Goal: Task Accomplishment & Management: Use online tool/utility

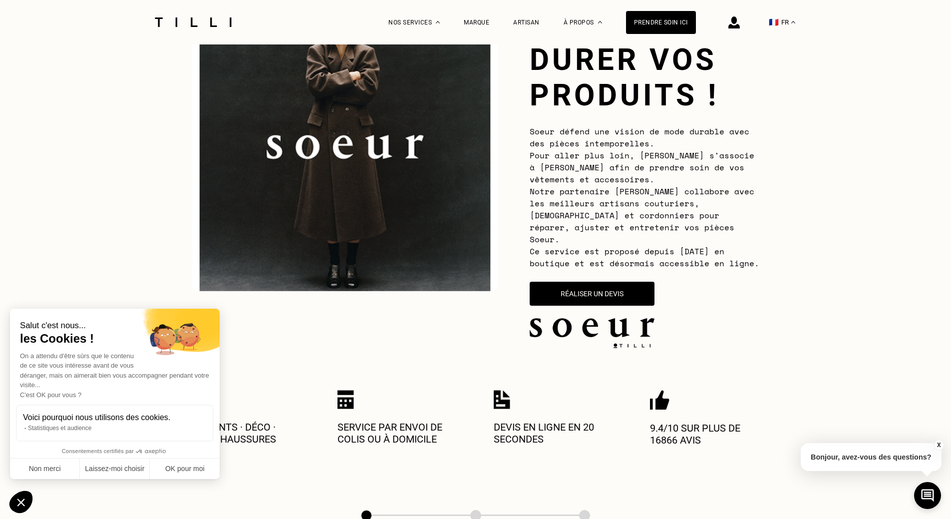
scroll to position [150, 0]
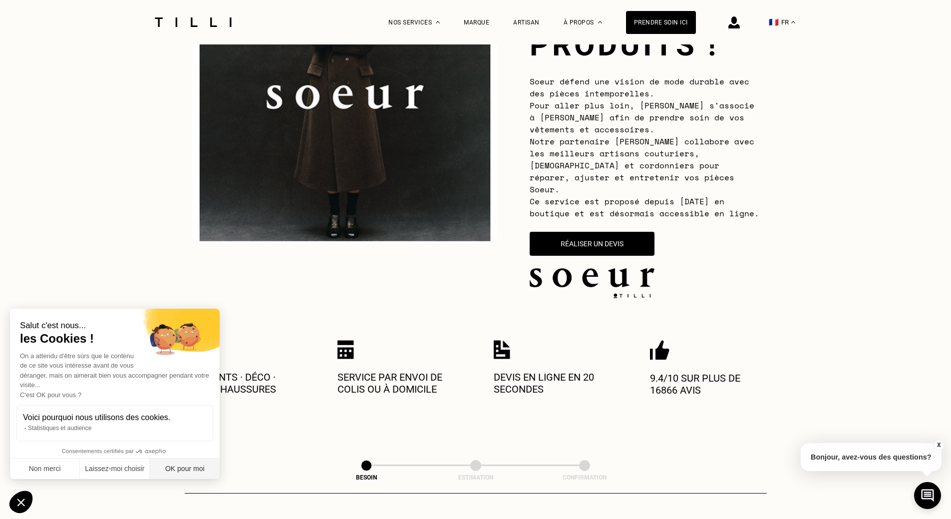
click at [181, 465] on button "OK pour moi" at bounding box center [185, 468] width 70 height 21
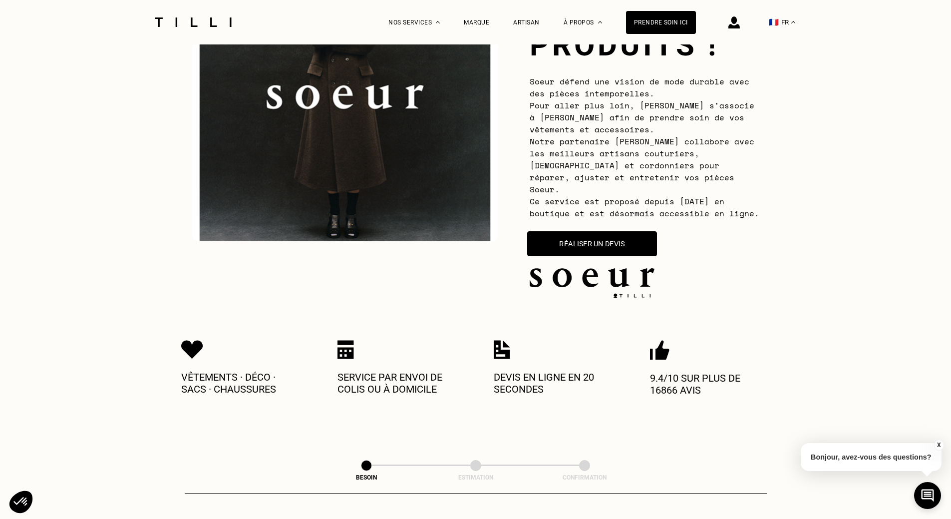
click at [640, 231] on button "Réaliser un devis" at bounding box center [592, 243] width 130 height 25
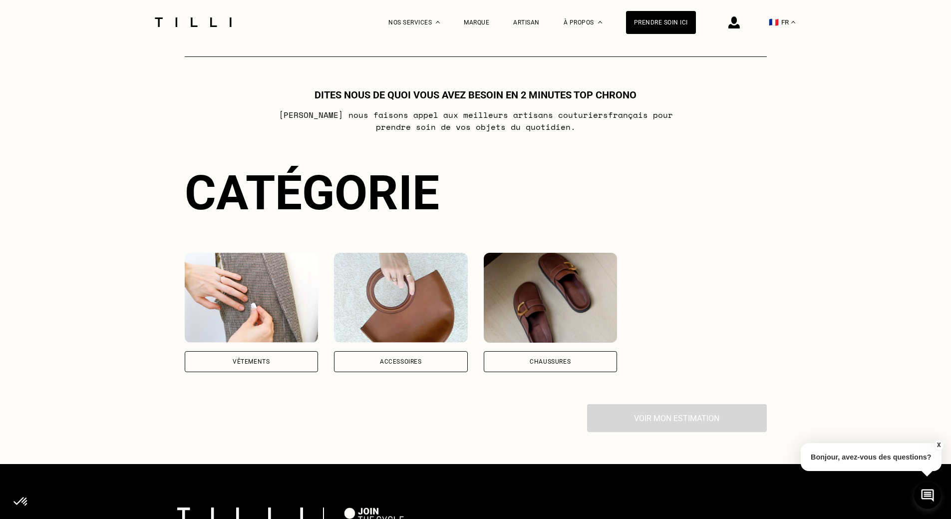
scroll to position [588, 0]
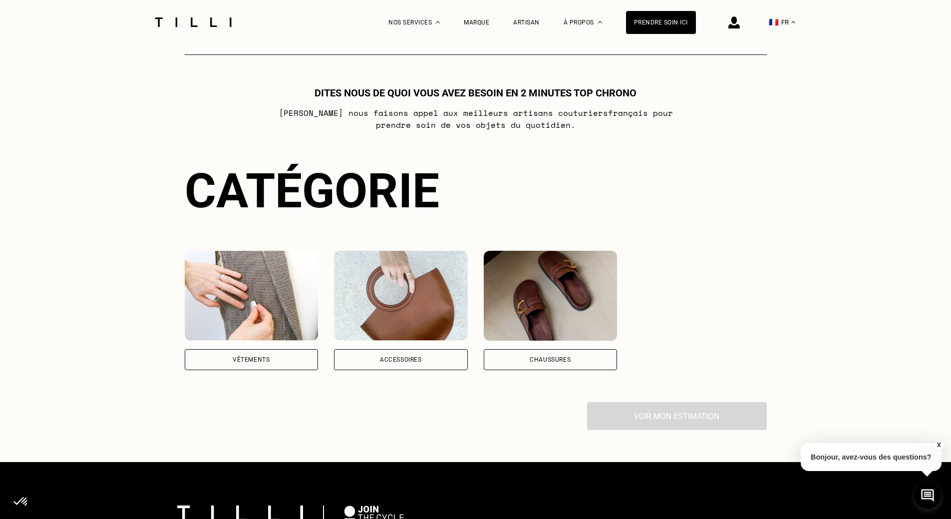
click at [279, 349] on div "Vêtements" at bounding box center [252, 359] width 134 height 21
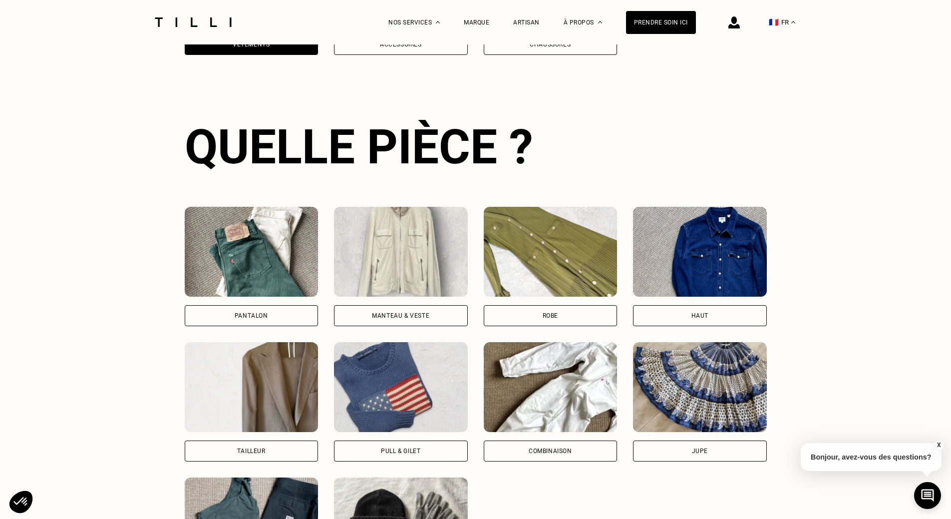
scroll to position [920, 0]
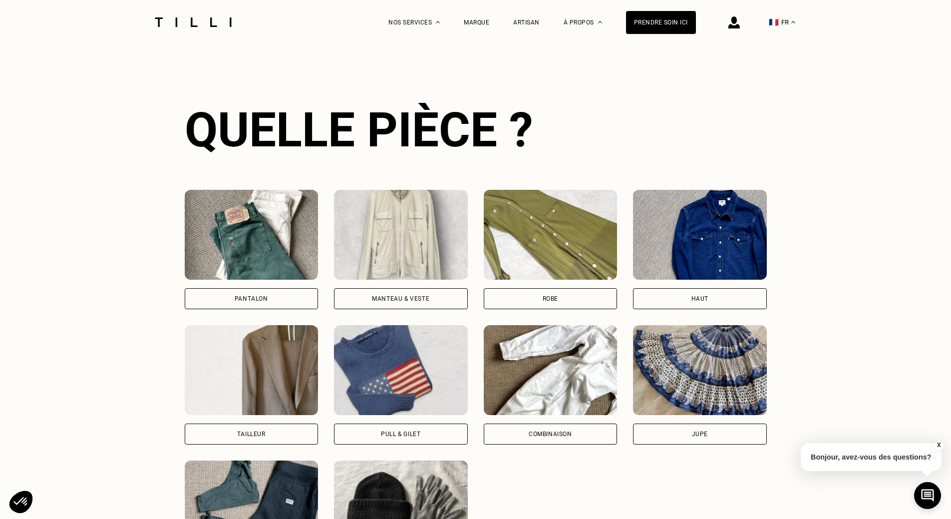
drag, startPoint x: 268, startPoint y: 279, endPoint x: 262, endPoint y: 283, distance: 7.2
click at [264, 282] on div "Pantalon" at bounding box center [252, 249] width 134 height 119
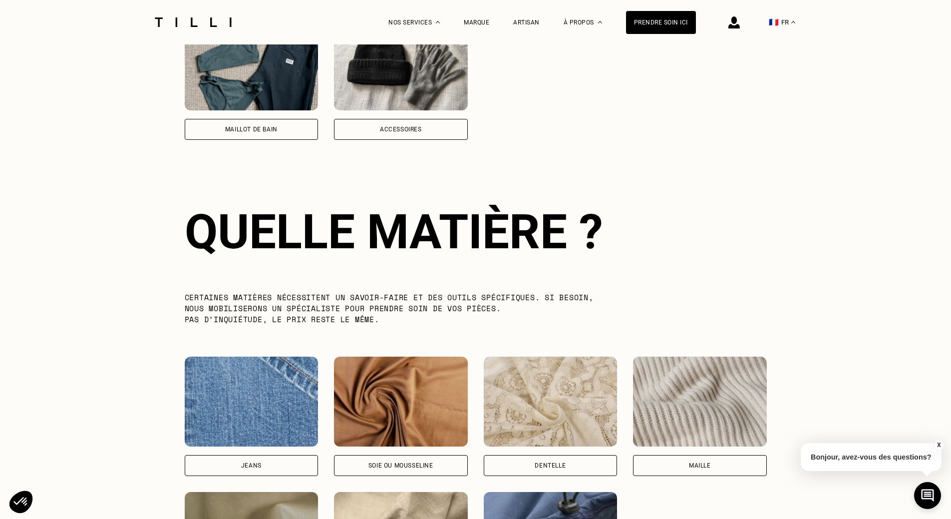
click at [255, 290] on div "Quelle matière ? Certaines matières nécessitent un savoir-faire et des outils s…" at bounding box center [476, 407] width 582 height 471
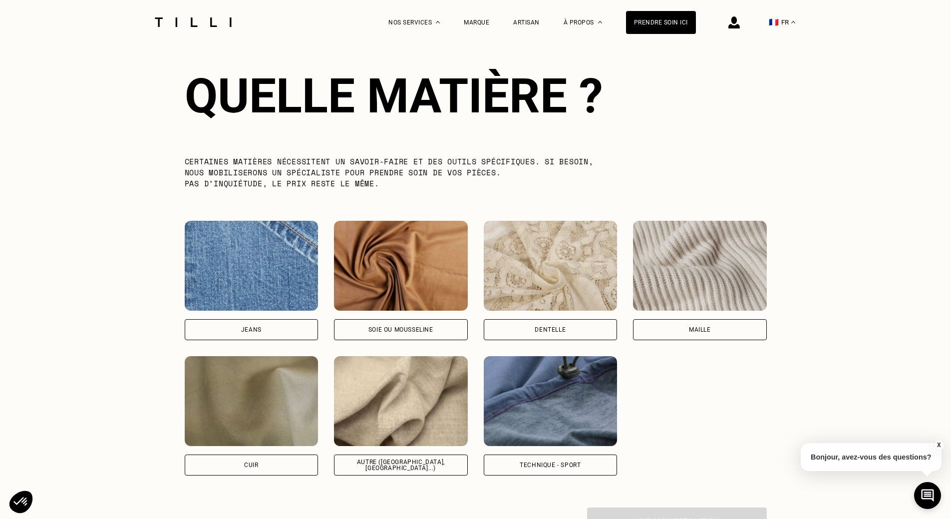
scroll to position [1514, 0]
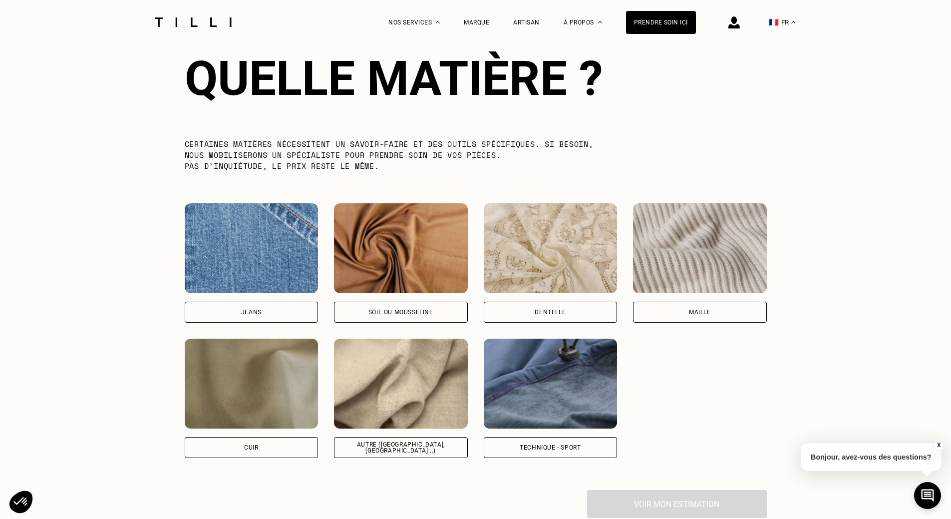
click at [380, 448] on div "Autre ([GEOGRAPHIC_DATA], [GEOGRAPHIC_DATA]...)" at bounding box center [401, 447] width 134 height 21
select select "FR"
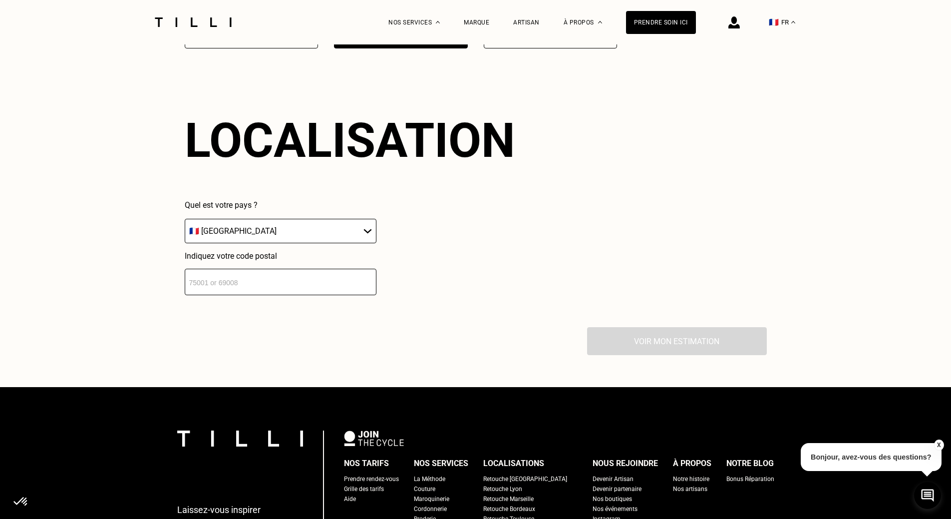
scroll to position [1937, 0]
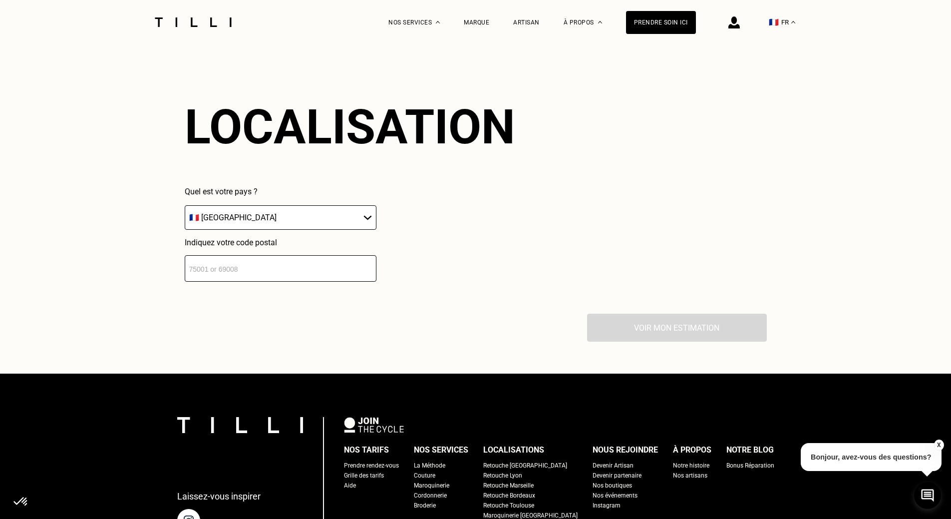
click at [204, 264] on input "number" at bounding box center [281, 268] width 192 height 26
type input "33160"
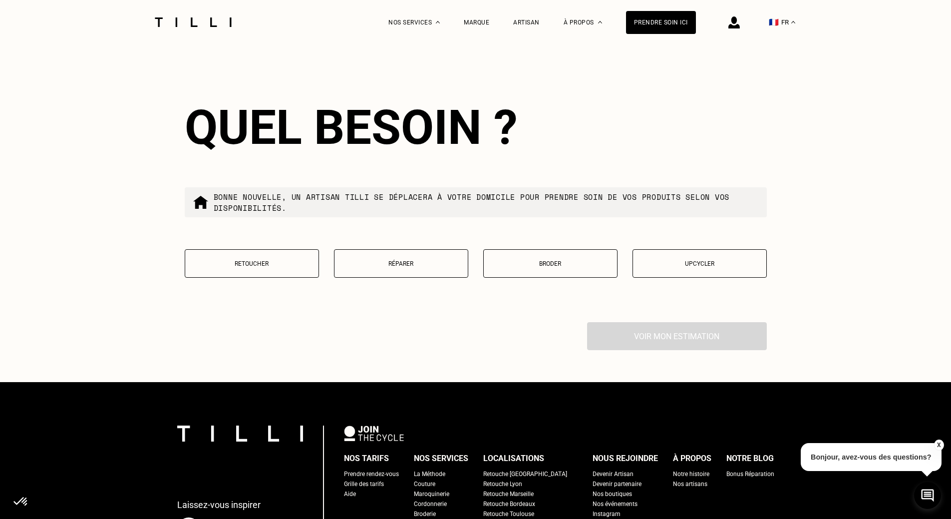
scroll to position [2185, 0]
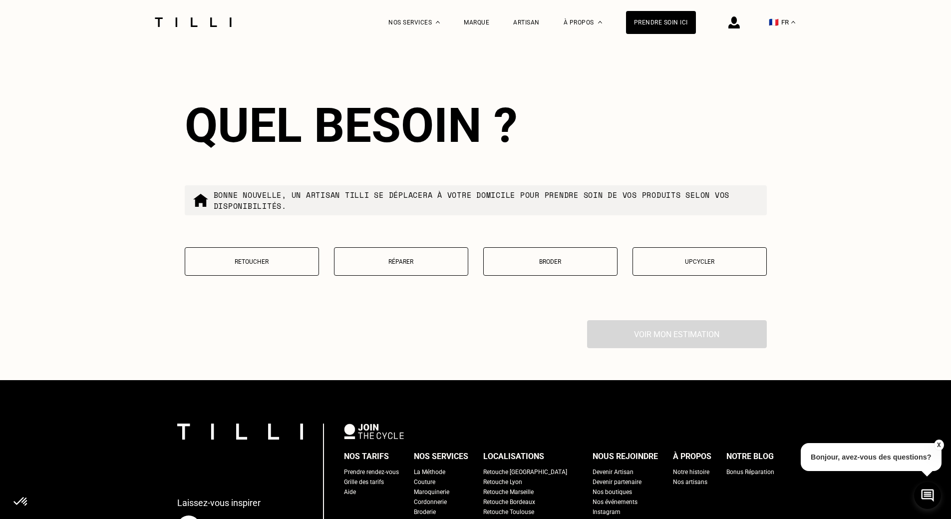
click at [229, 260] on p "Retoucher" at bounding box center [251, 261] width 123 height 7
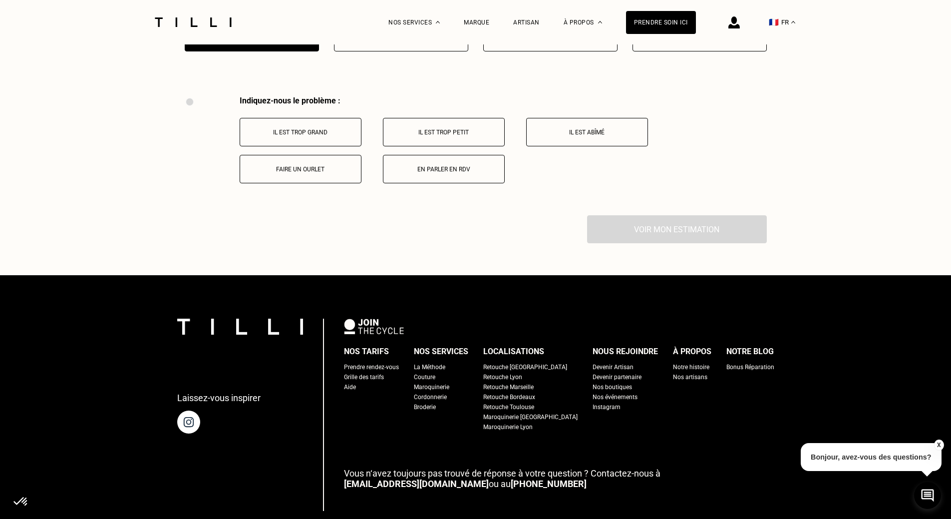
scroll to position [2391, 0]
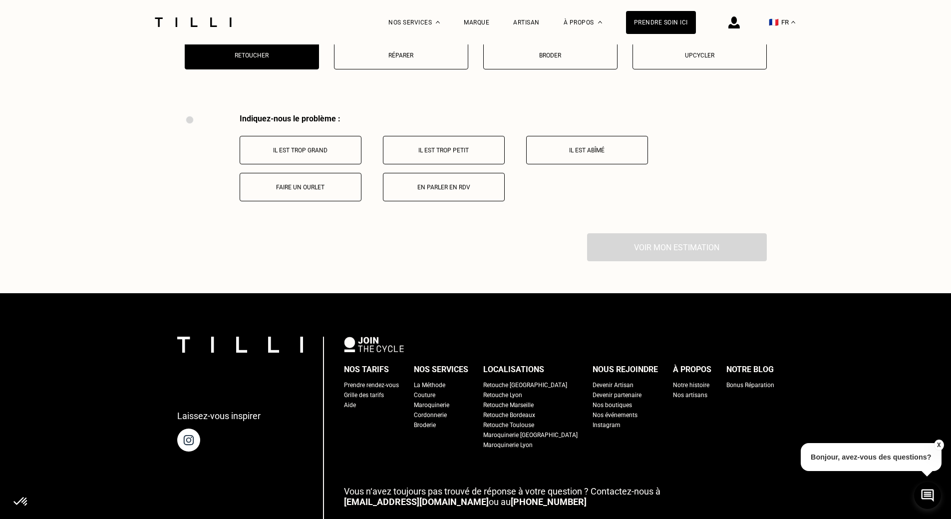
click at [323, 187] on p "Faire un ourlet" at bounding box center [300, 187] width 111 height 7
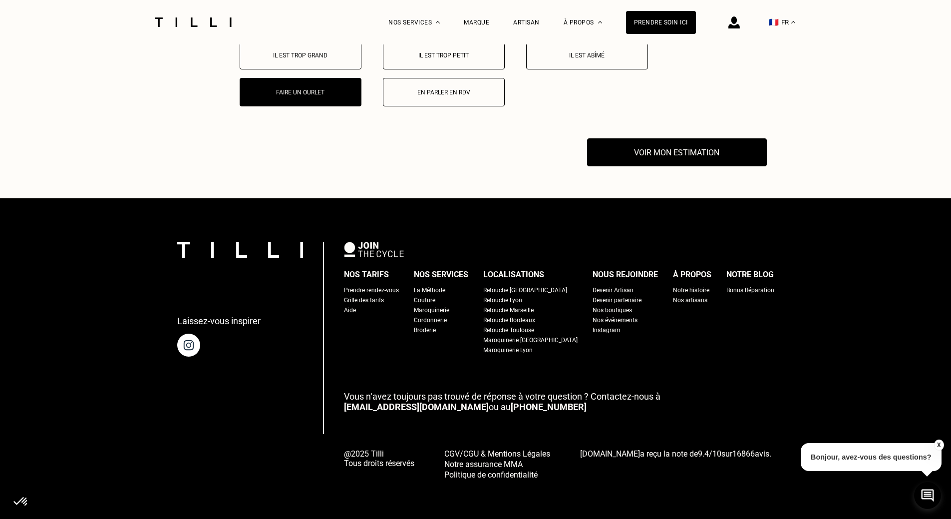
scroll to position [2487, 0]
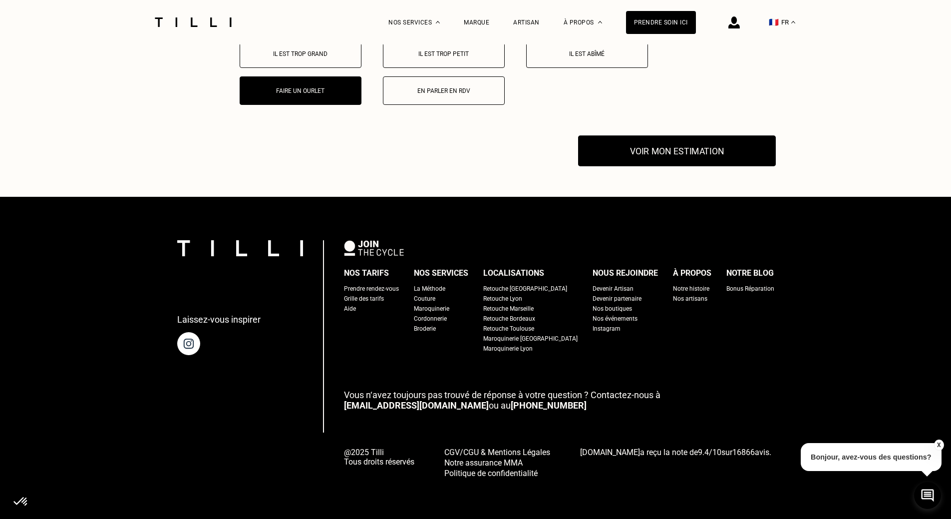
click at [641, 153] on button "Voir mon estimation" at bounding box center [677, 151] width 198 height 31
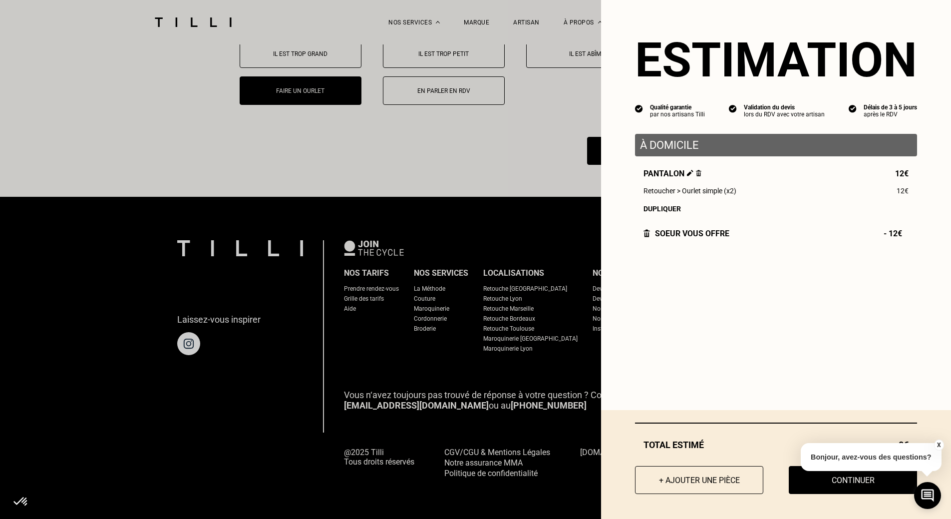
click at [696, 176] on img at bounding box center [698, 173] width 5 height 6
